Goal: Task Accomplishment & Management: Complete application form

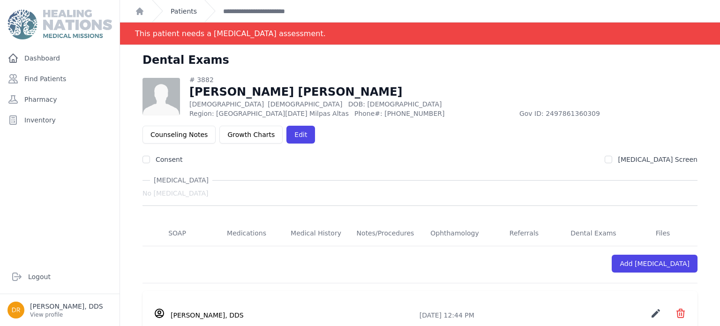
click at [189, 10] on link "Patients" at bounding box center [184, 11] width 26 height 9
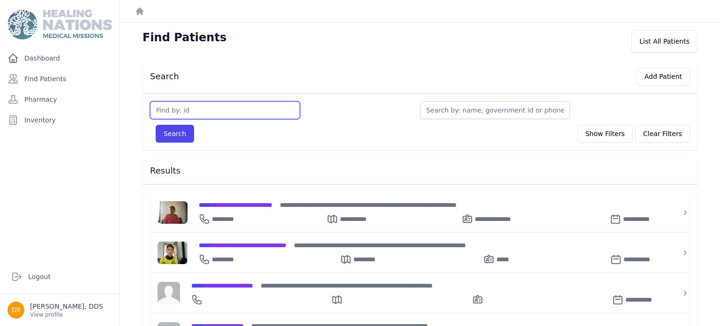
click at [226, 108] on input "text" at bounding box center [225, 110] width 150 height 18
type input "3713"
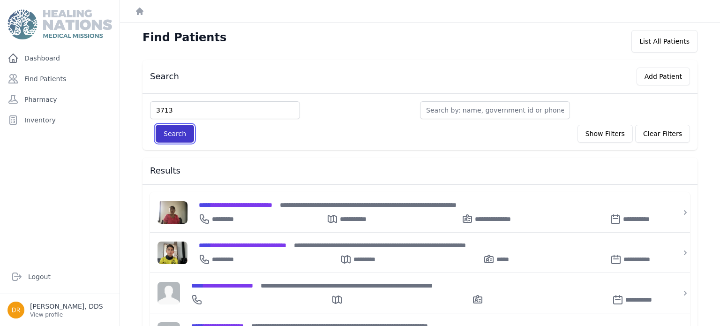
click at [186, 141] on button "Search" at bounding box center [175, 134] width 38 height 18
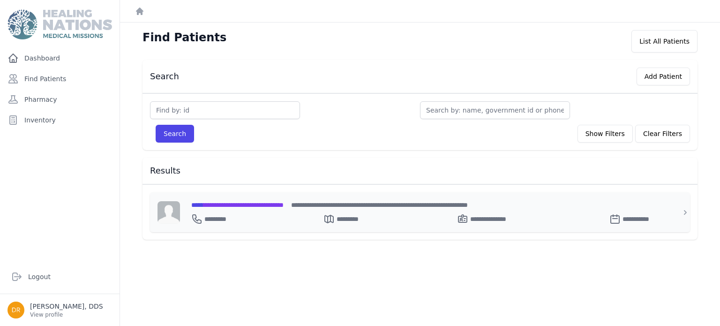
click at [231, 205] on span "**********" at bounding box center [237, 204] width 92 height 7
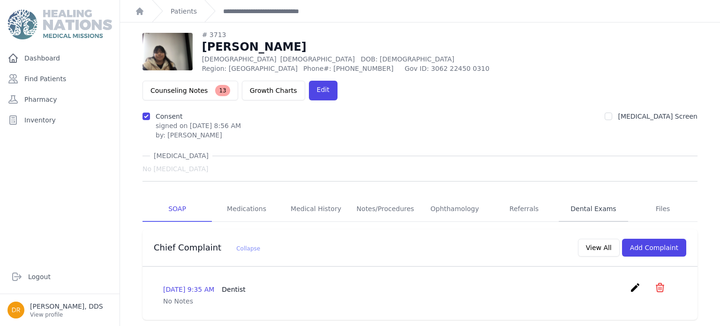
click at [592, 196] on link "Dental Exams" at bounding box center [592, 208] width 69 height 25
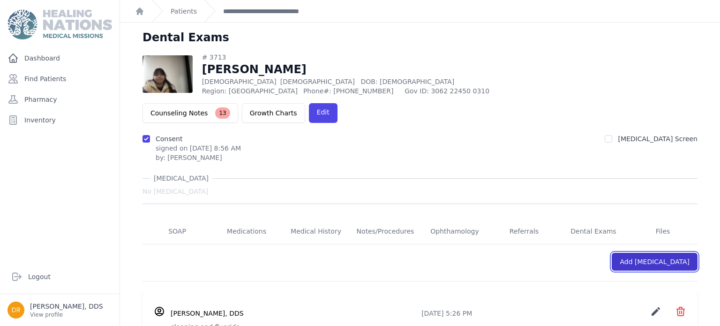
click at [657, 253] on link "Add [MEDICAL_DATA]" at bounding box center [654, 262] width 86 height 18
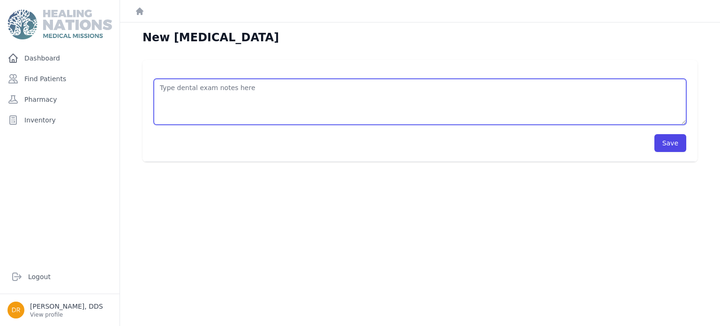
click at [363, 96] on textarea at bounding box center [420, 102] width 532 height 46
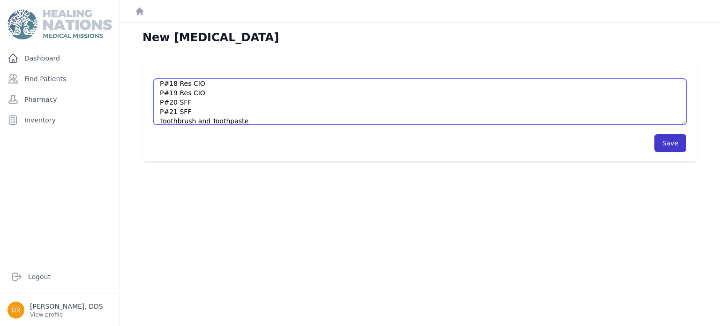
type textarea "P#18 Res CIO P#19 Res CIO P#20 SFF P#21 SFF Toothbrush and Toothpaste"
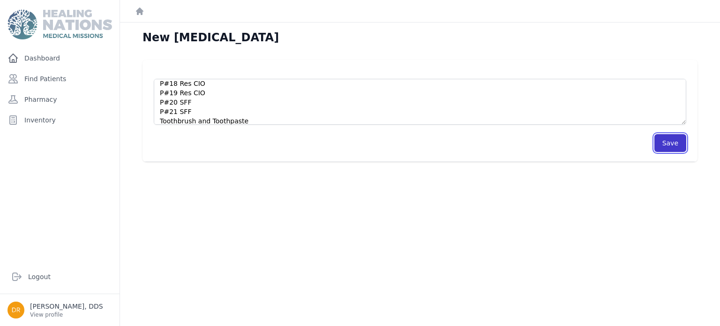
click at [675, 140] on button "Save" at bounding box center [670, 143] width 32 height 18
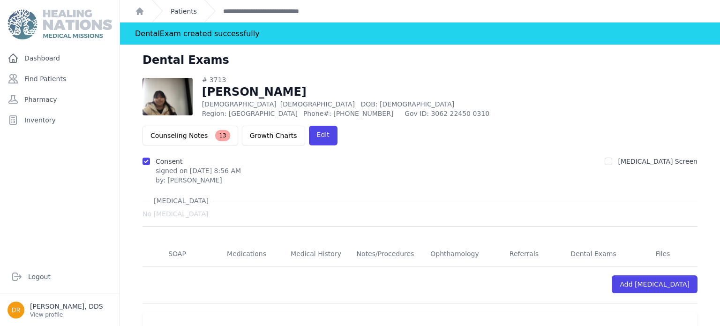
click at [183, 13] on link "Patients" at bounding box center [184, 11] width 26 height 9
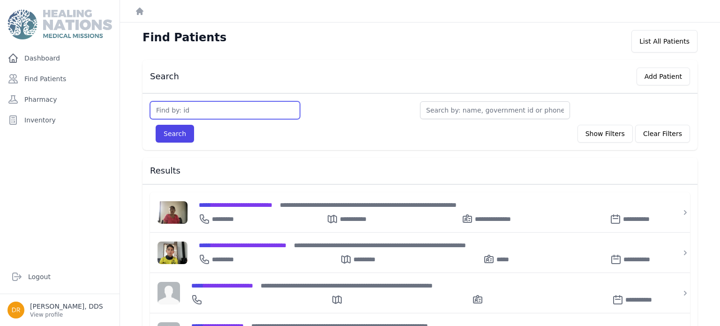
click at [218, 113] on input "text" at bounding box center [225, 110] width 150 height 18
type input "3437"
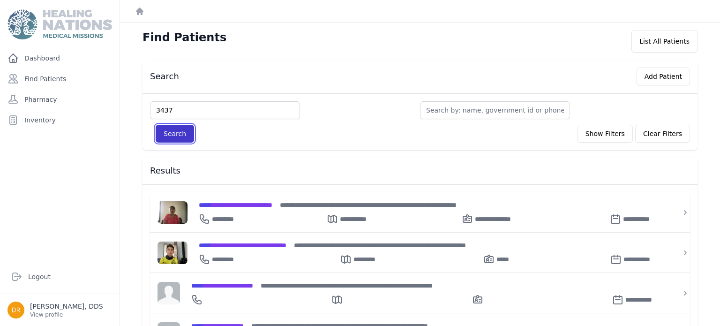
click at [178, 134] on button "Search" at bounding box center [175, 134] width 38 height 18
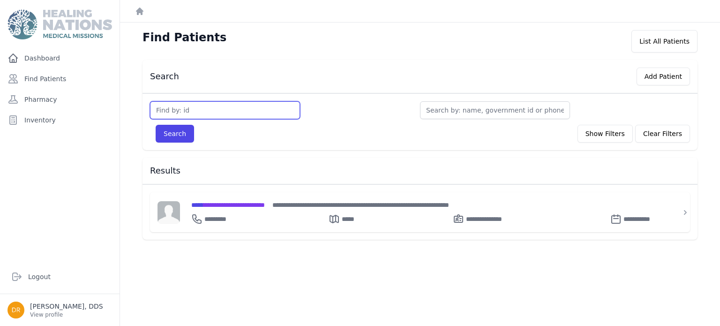
click at [192, 109] on input "text" at bounding box center [225, 110] width 150 height 18
type input "3431"
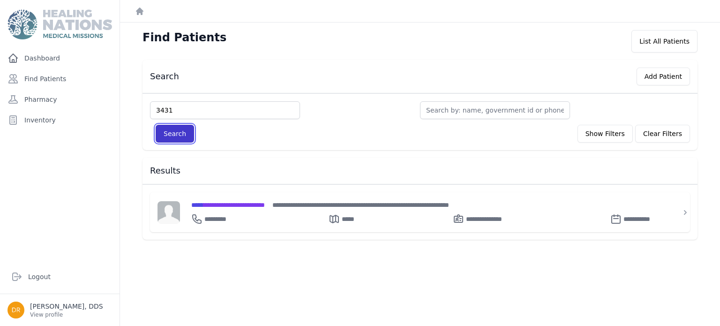
click at [175, 127] on button "Search" at bounding box center [175, 134] width 38 height 18
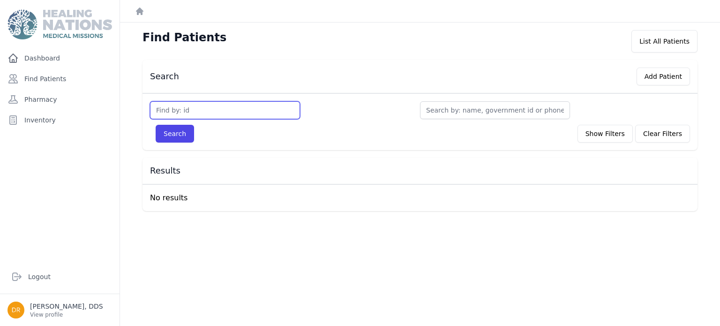
click at [191, 112] on input "text" at bounding box center [225, 110] width 150 height 18
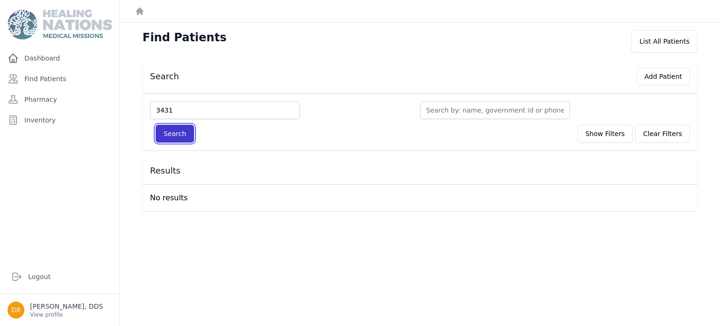
click at [177, 137] on button "Search" at bounding box center [175, 134] width 38 height 18
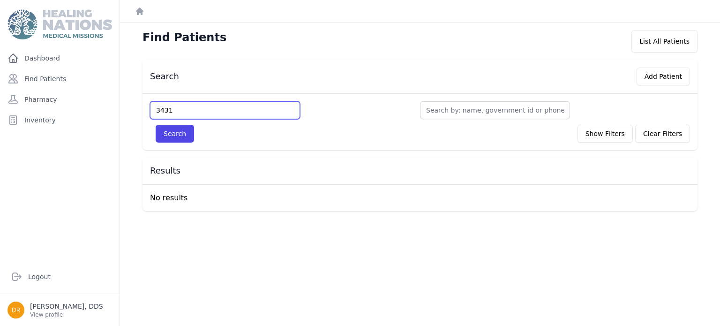
click at [188, 113] on input "3431" at bounding box center [225, 110] width 150 height 18
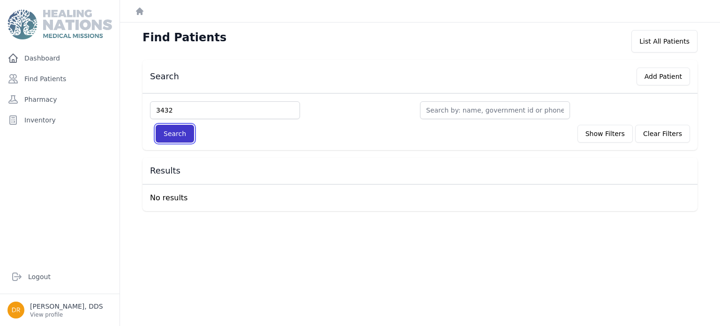
click at [168, 134] on button "Search" at bounding box center [175, 134] width 38 height 18
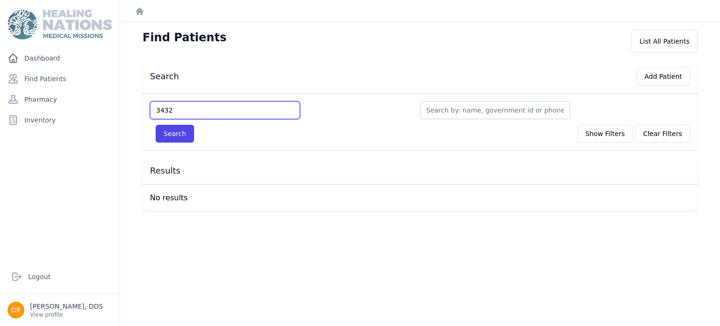
click at [184, 108] on input "3432" at bounding box center [225, 110] width 150 height 18
type input "3437"
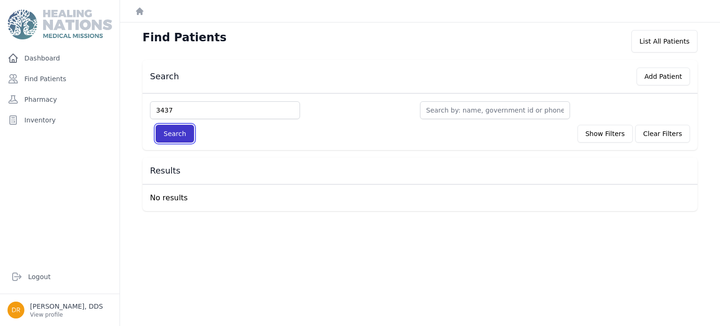
click at [170, 133] on button "Search" at bounding box center [175, 134] width 38 height 18
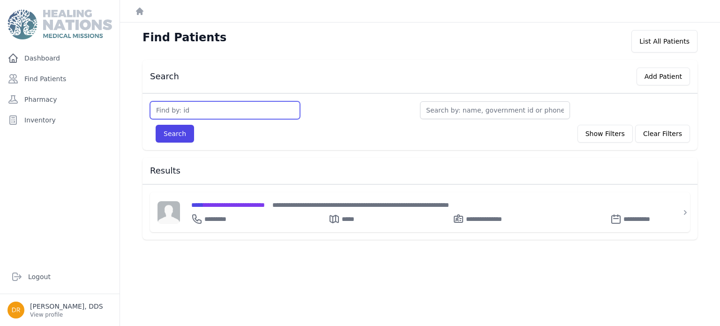
click at [191, 110] on input "text" at bounding box center [225, 110] width 150 height 18
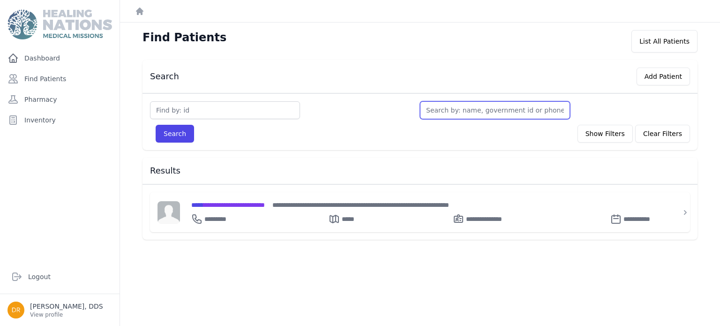
click at [499, 108] on input "text" at bounding box center [495, 110] width 150 height 18
click at [156, 125] on button "Search" at bounding box center [175, 134] width 38 height 18
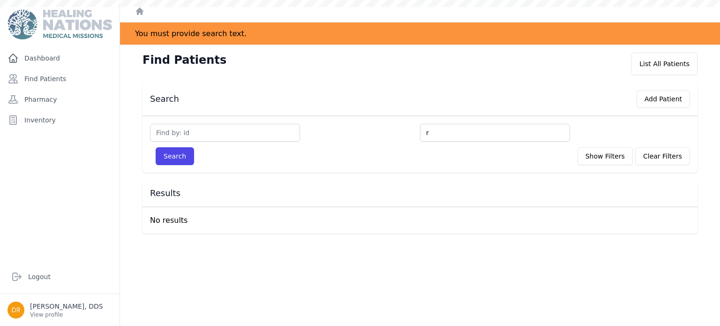
type input "r"
type input "ric"
type input "rich"
type input "richca"
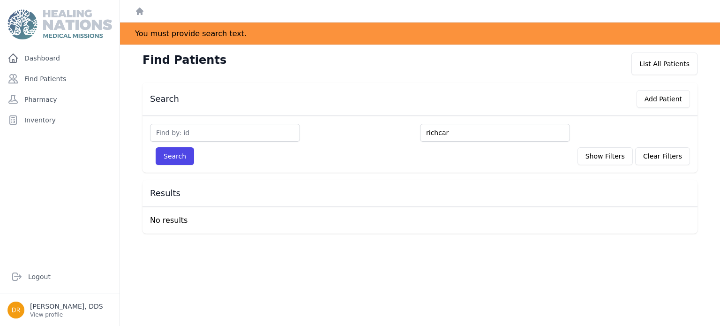
type input "richcar"
type input "richcard"
type input "richca"
type input "richc"
type input "ric"
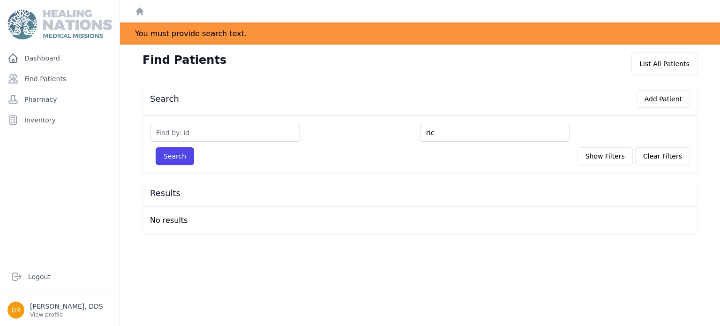
type input "ric"
type input "rich"
type input "[PERSON_NAME]"
type input "richar"
type input "[PERSON_NAME]"
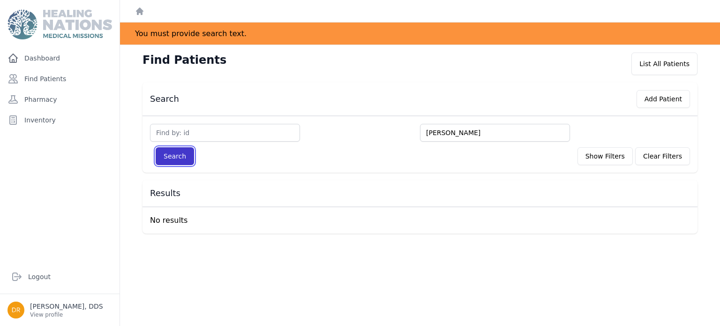
click at [168, 158] on button "Search" at bounding box center [175, 156] width 38 height 18
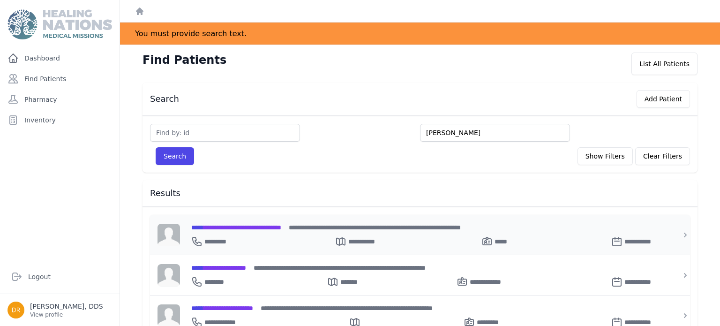
click at [225, 225] on span "**********" at bounding box center [236, 227] width 90 height 7
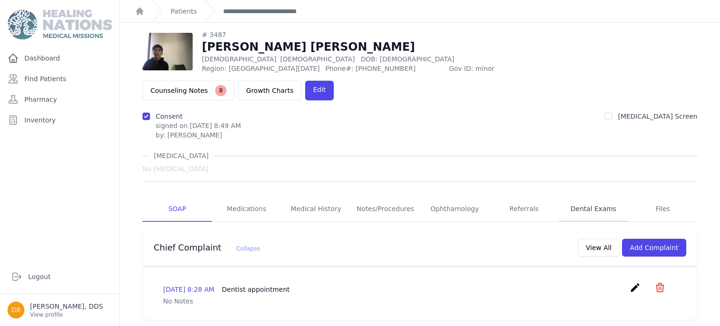
click at [588, 196] on link "Dental Exams" at bounding box center [592, 208] width 69 height 25
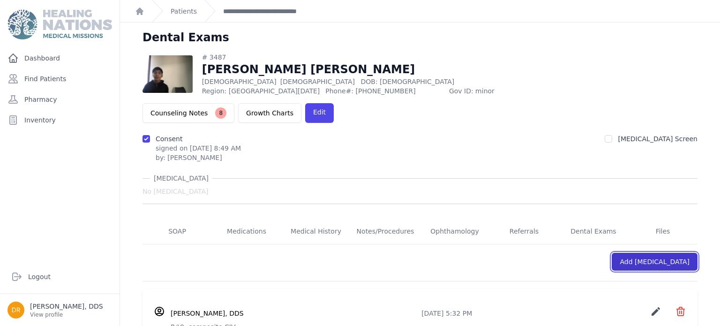
click at [646, 253] on link "Add [MEDICAL_DATA]" at bounding box center [654, 262] width 86 height 18
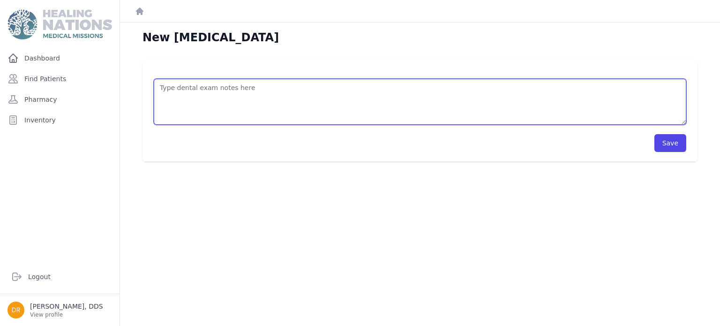
click at [404, 103] on textarea at bounding box center [420, 102] width 532 height 46
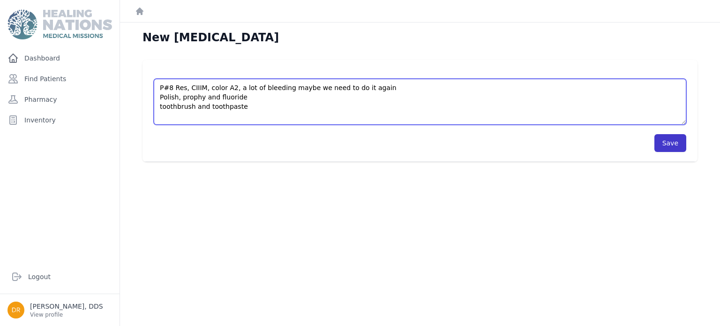
type textarea "P#8 Res, CIIIM, color A2, a lot of bleeding maybe we need to do it again Polish…"
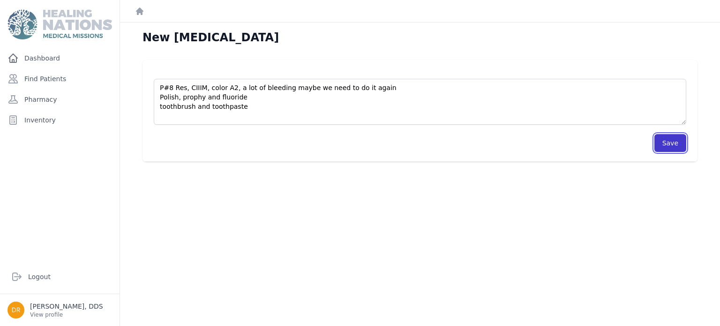
click at [667, 145] on button "Save" at bounding box center [670, 143] width 32 height 18
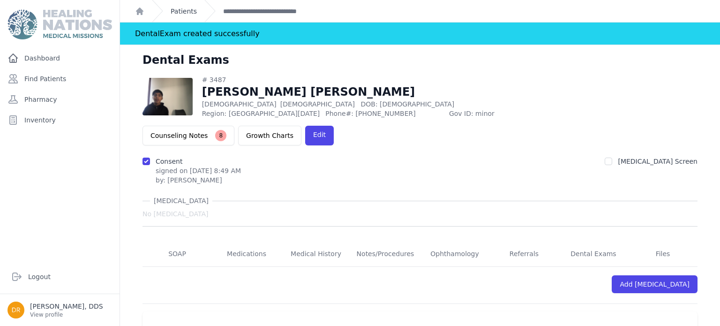
click at [185, 11] on link "Patients" at bounding box center [184, 11] width 26 height 9
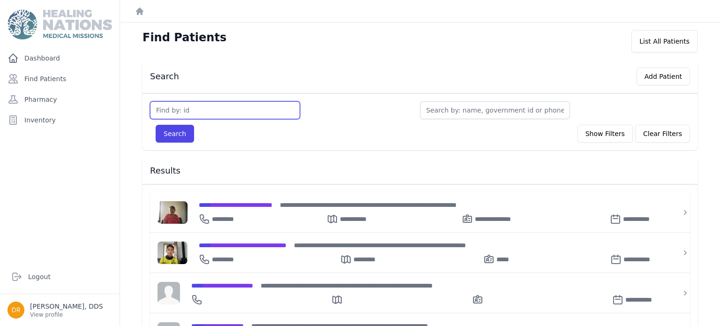
click at [210, 112] on input "text" at bounding box center [225, 110] width 150 height 18
type input "3528"
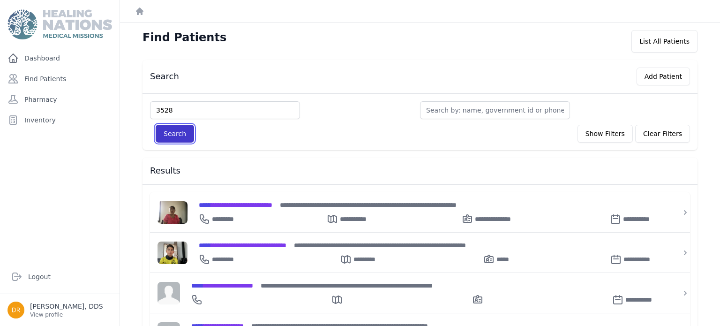
click at [181, 134] on button "Search" at bounding box center [175, 134] width 38 height 18
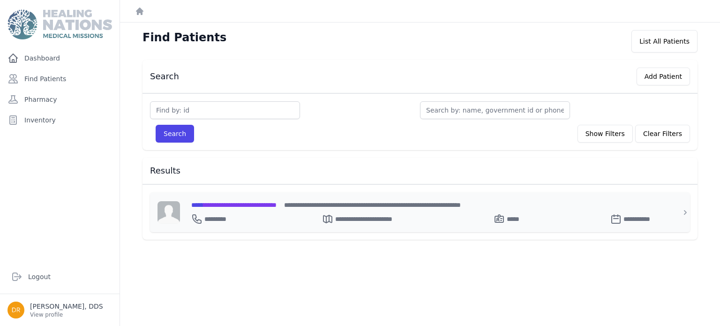
click at [260, 204] on span "**********" at bounding box center [233, 204] width 85 height 7
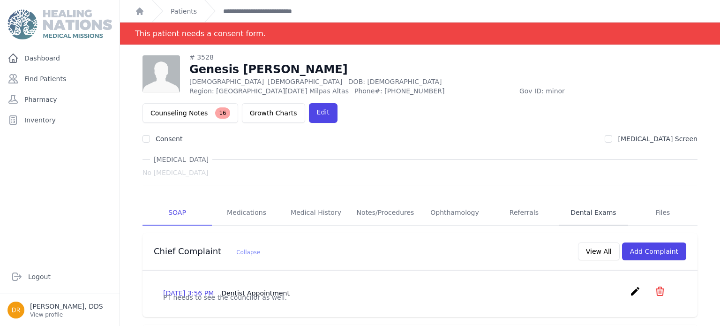
click at [596, 200] on link "Dental Exams" at bounding box center [592, 212] width 69 height 25
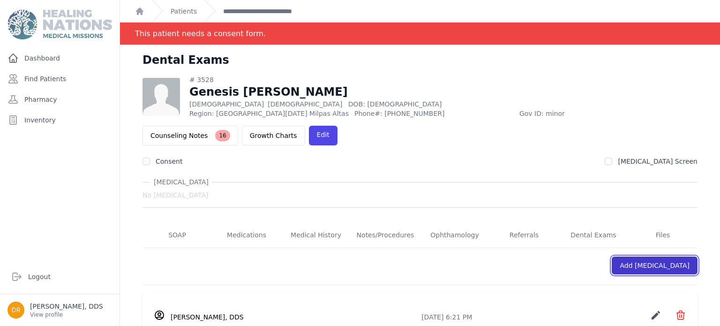
click at [674, 256] on link "Add [MEDICAL_DATA]" at bounding box center [654, 265] width 86 height 18
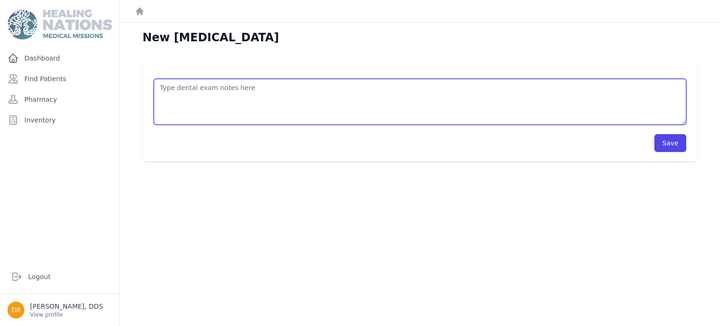
click at [378, 113] on textarea at bounding box center [420, 102] width 532 height 46
click at [175, 97] on textarea "P#19 Res CIO, color A2 scaler, prophy and Fluoride Toothbrush and toothpaste" at bounding box center [420, 102] width 532 height 46
click at [169, 97] on textarea "P#19 Res CIO, color A2 scaler, prophy and Fluoride Toothbrush and toothpaste" at bounding box center [420, 102] width 532 height 46
type textarea "P#19 Res CIO, color A2 scaler, prophy and Fluoride Toothbrush and toothpaste"
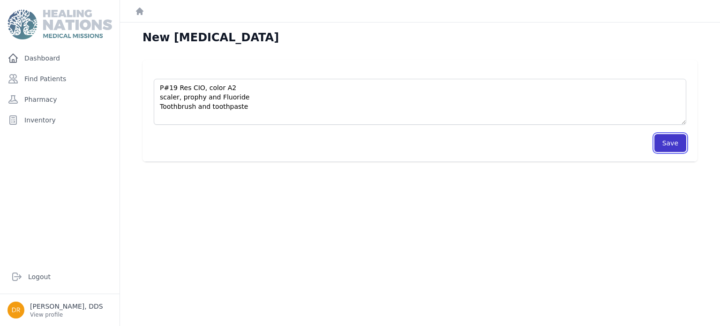
click at [666, 146] on button "Save" at bounding box center [670, 143] width 32 height 18
